Goal: Task Accomplishment & Management: Complete application form

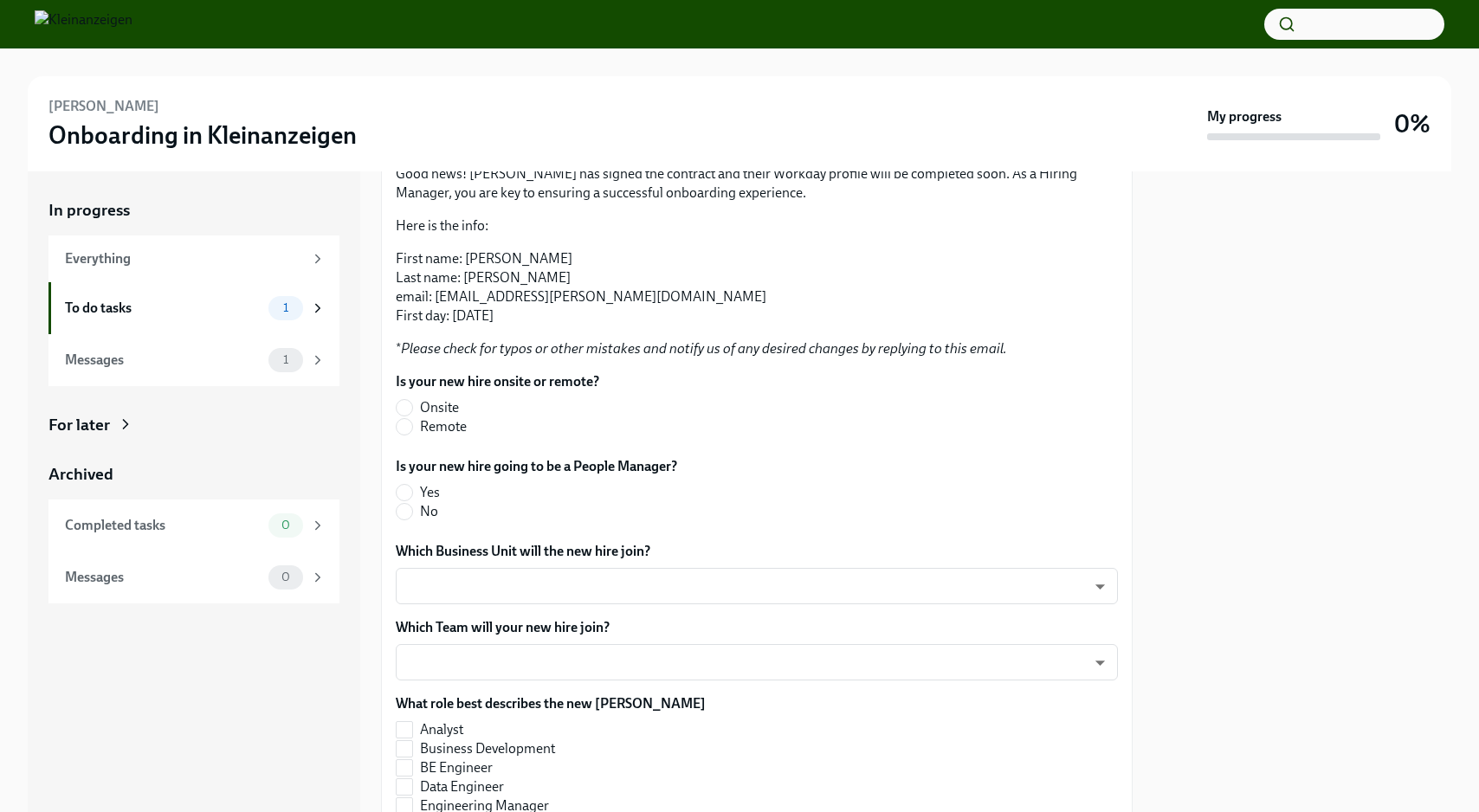
scroll to position [272, 0]
click at [404, 426] on input "Remote" at bounding box center [404, 425] width 15 height 15
radio input "true"
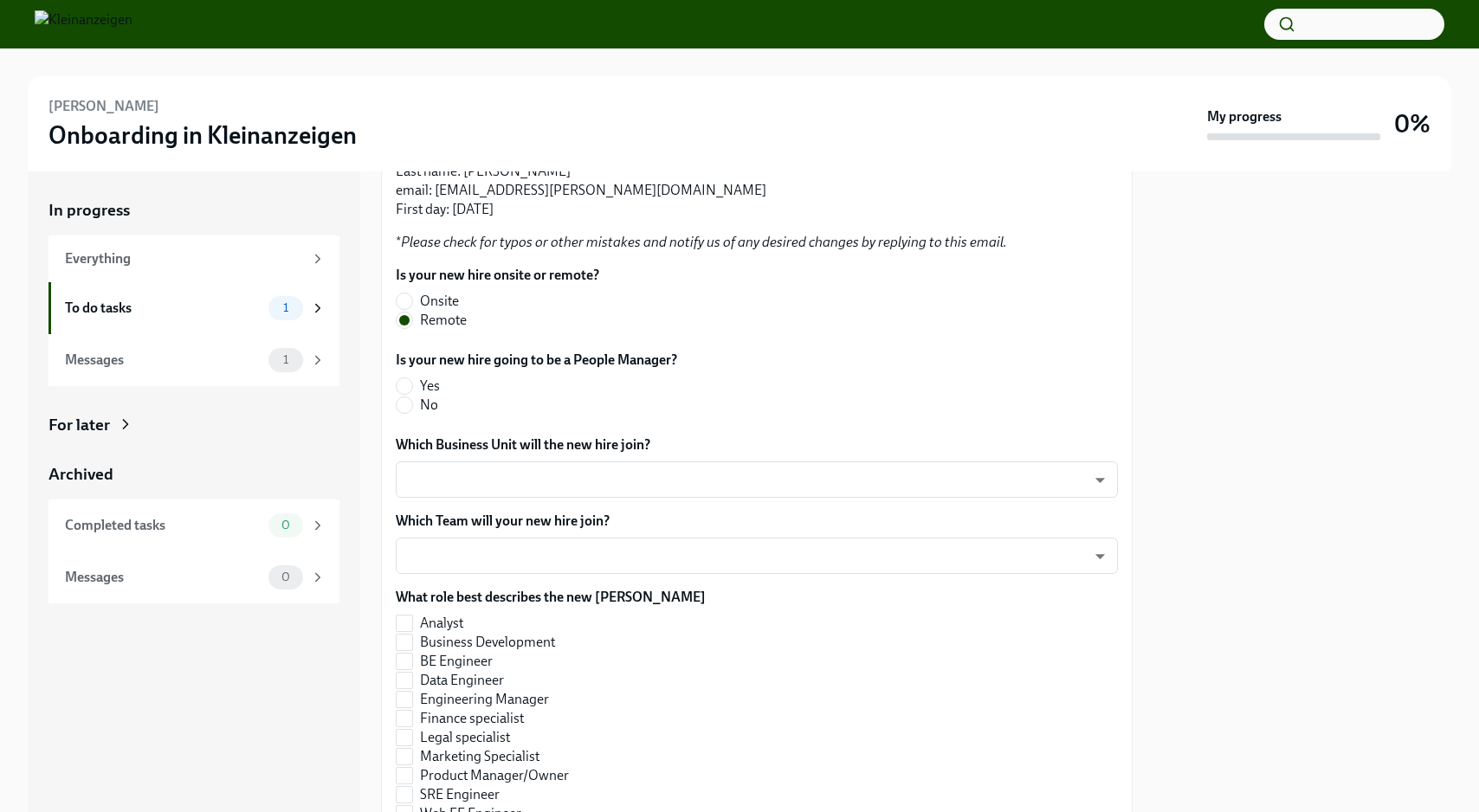
scroll to position [363, 0]
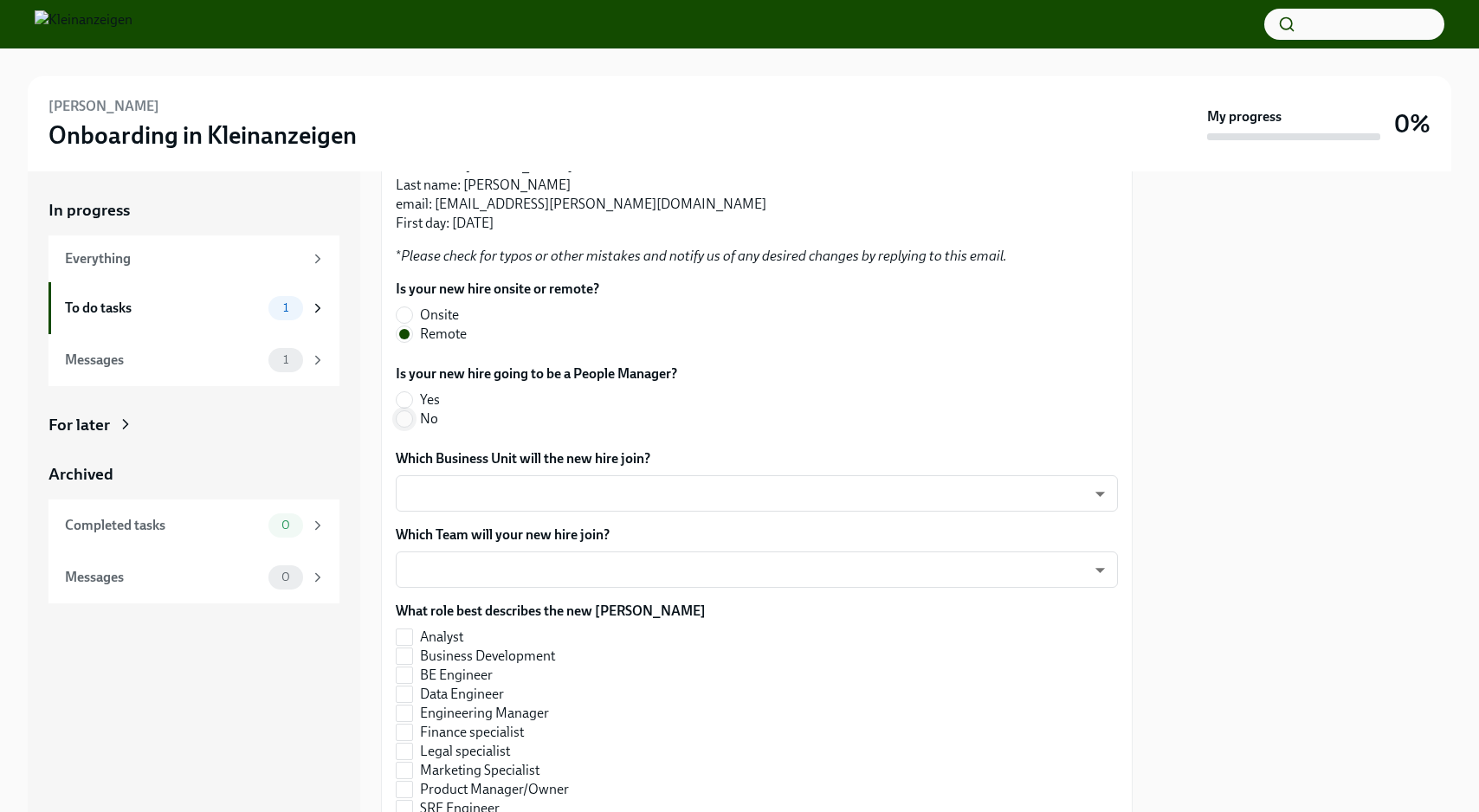
click at [406, 422] on input "No" at bounding box center [404, 419] width 15 height 15
radio input "true"
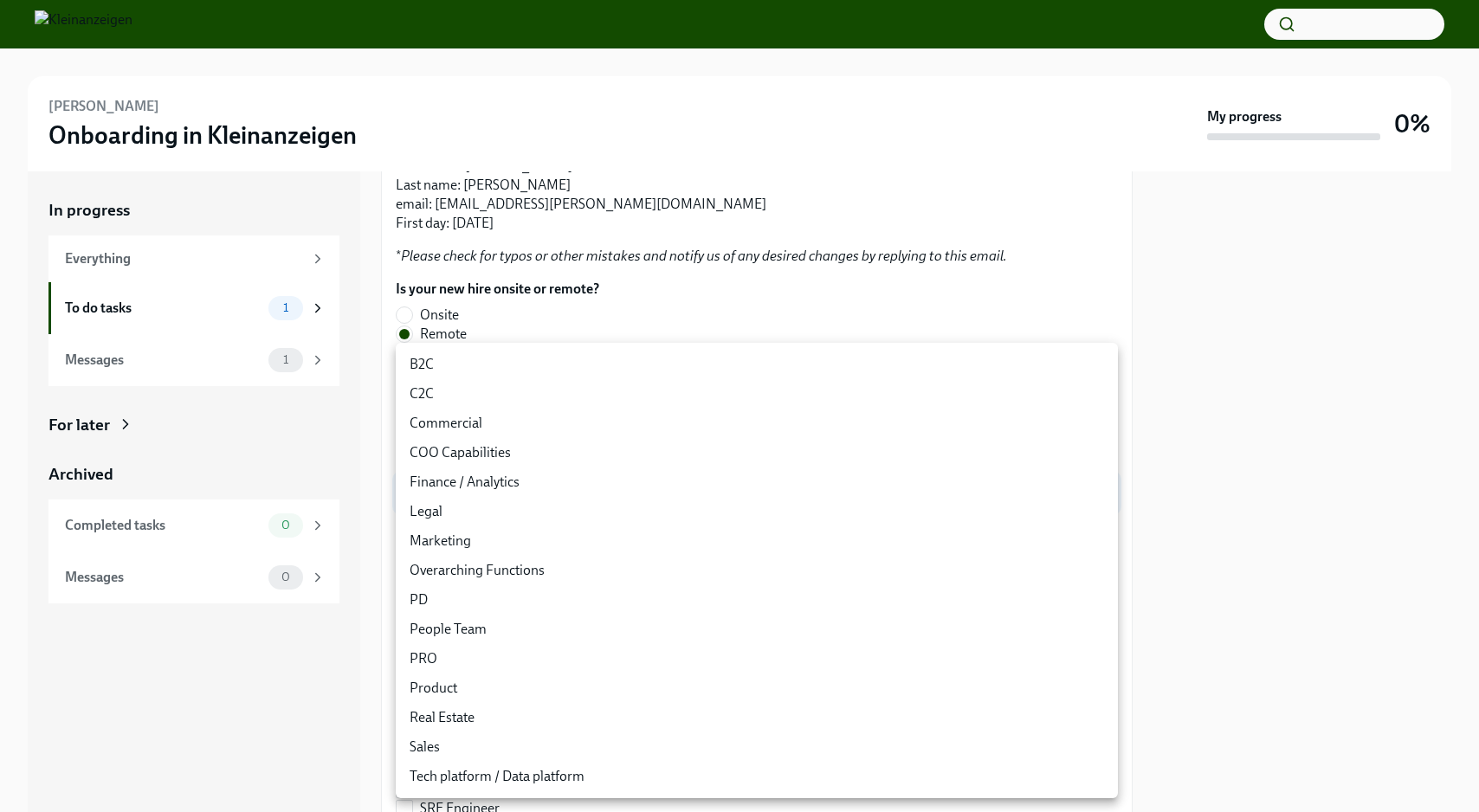
click at [444, 498] on body "[PERSON_NAME] Onboarding in Kleinanzeigen My progress 0% In progress Everything…" at bounding box center [740, 406] width 1479 height 812
click at [431, 365] on li "B2C" at bounding box center [757, 364] width 722 height 30
type input "knSlxB8tm"
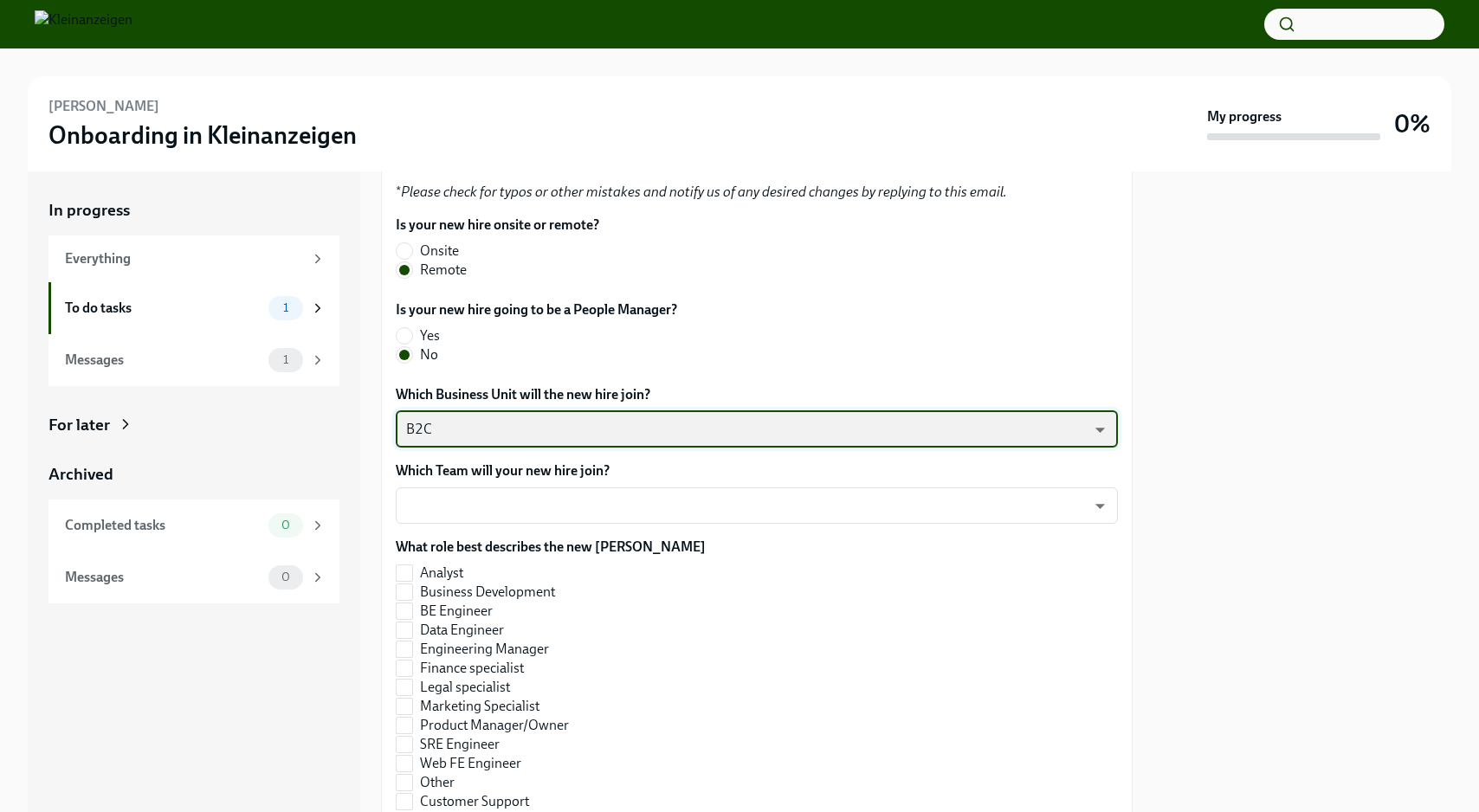
scroll to position [503, 0]
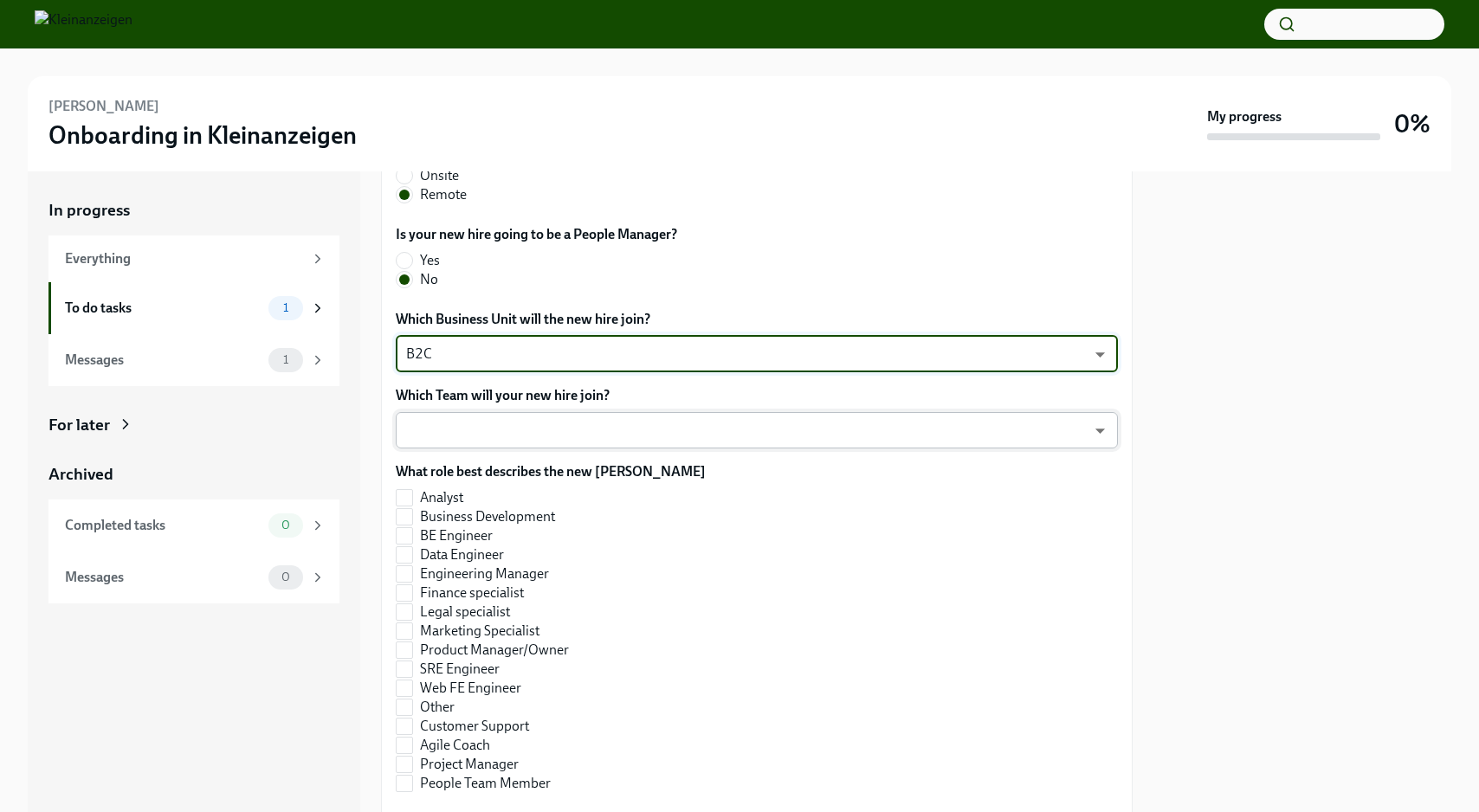
click at [474, 432] on body "[PERSON_NAME] Onboarding in Kleinanzeigen My progress 0% In progress Everything…" at bounding box center [740, 406] width 1479 height 812
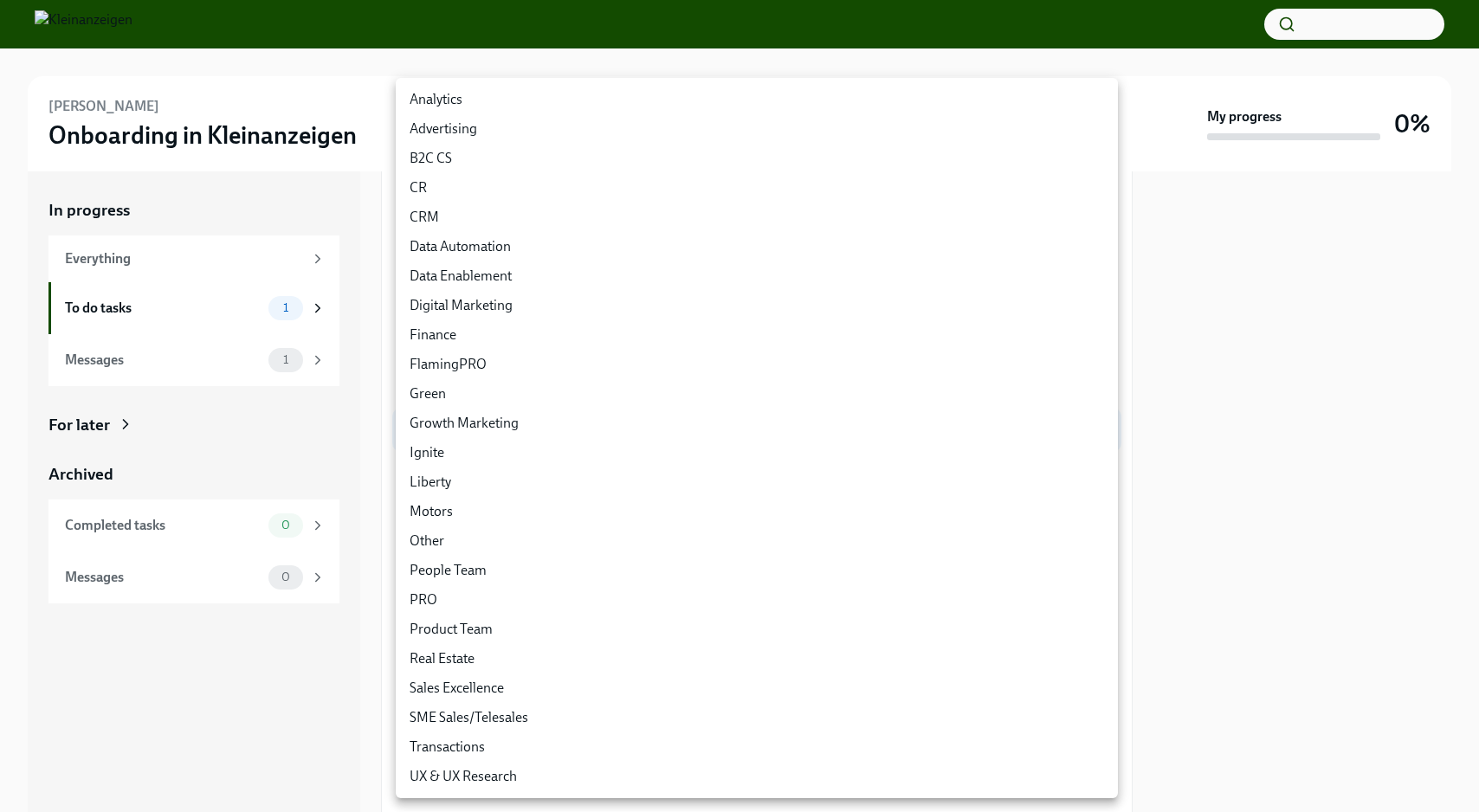
click at [442, 131] on li "Advertising" at bounding box center [757, 129] width 722 height 30
type input "UUXTgxabF"
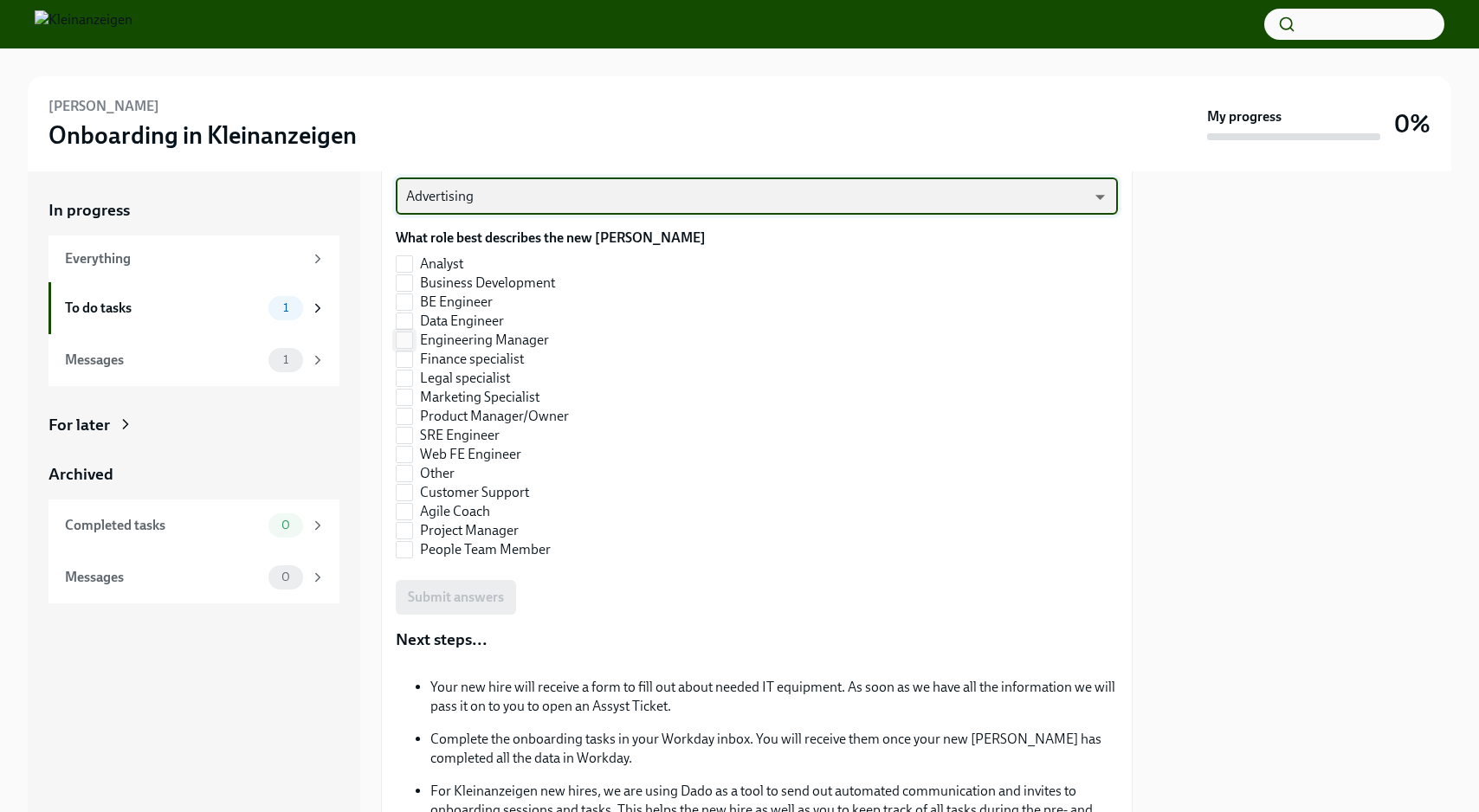
scroll to position [749, 0]
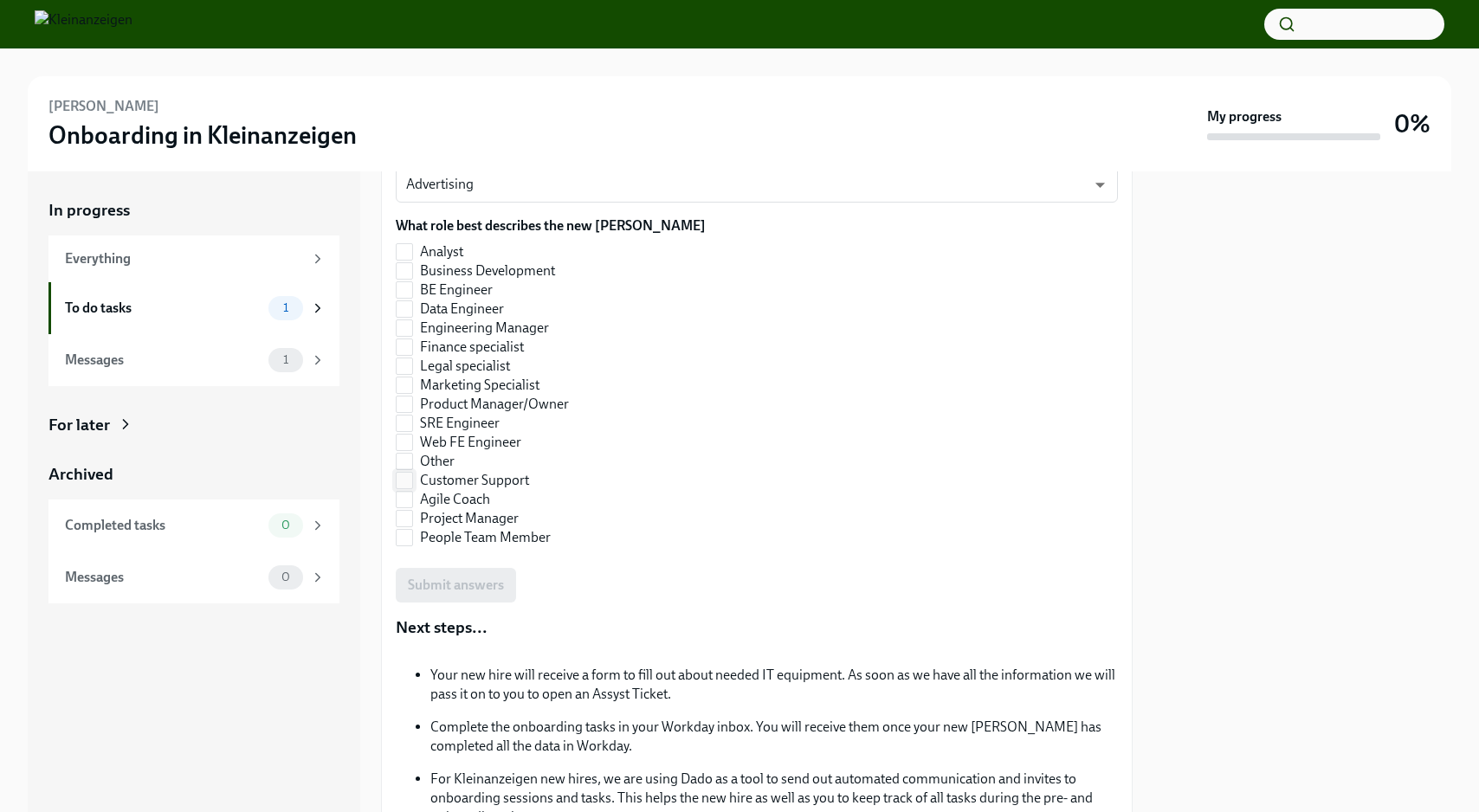
click at [408, 476] on input "Customer Support" at bounding box center [404, 480] width 15 height 15
checkbox input "true"
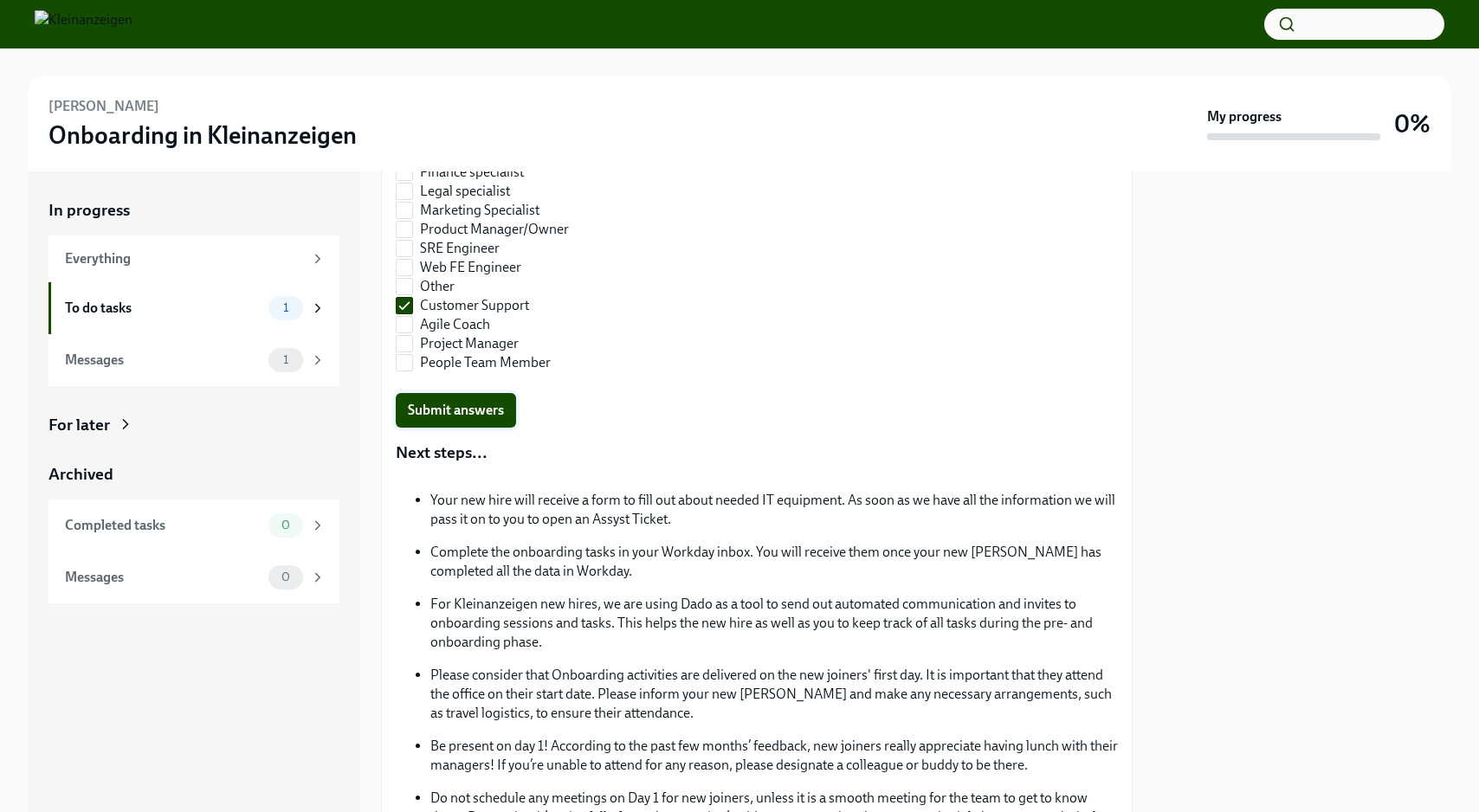
scroll to position [922, 0]
click at [458, 415] on span "Submit answers" at bounding box center [456, 412] width 96 height 17
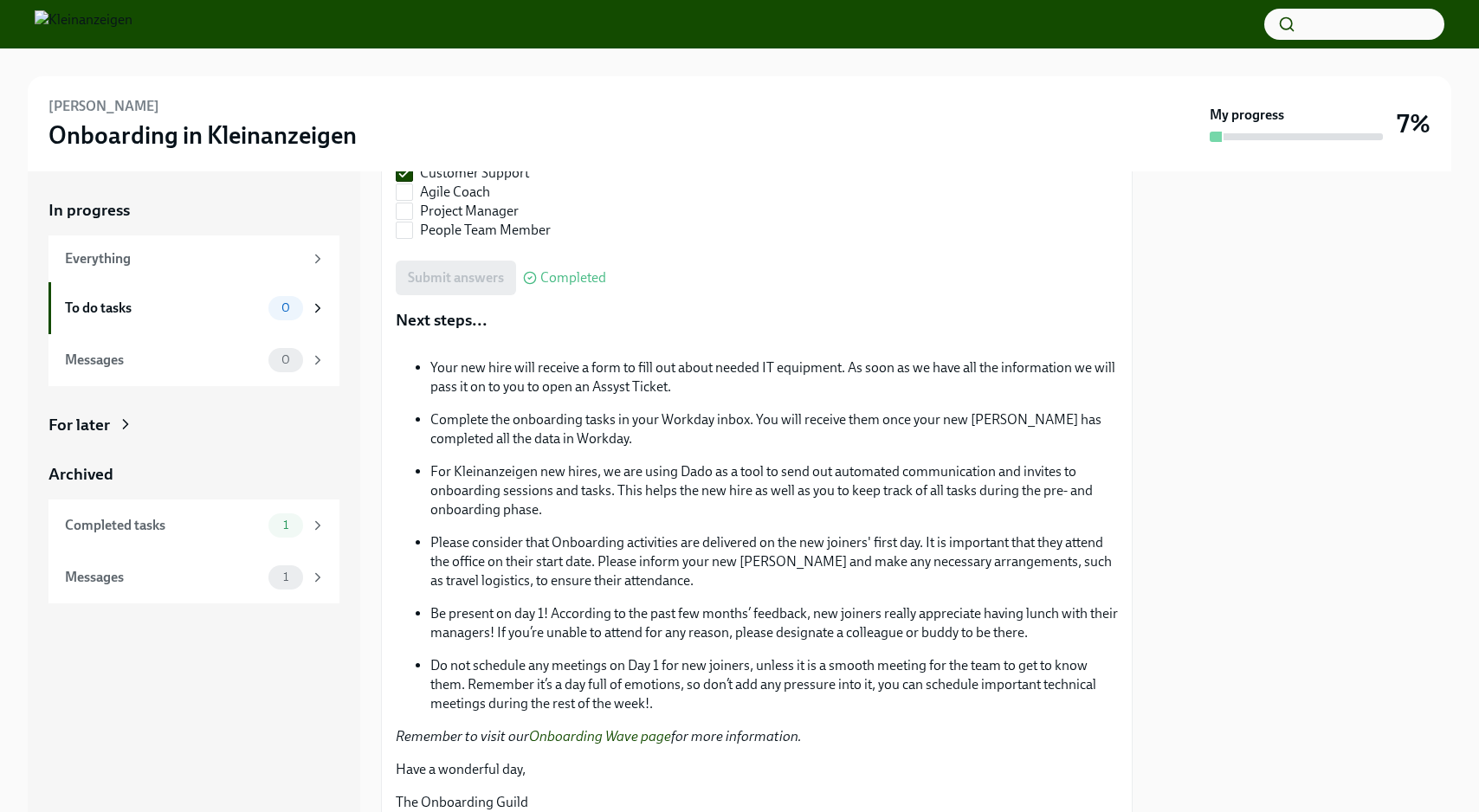
scroll to position [1128, 0]
